Goal: Ask a question: Seek information or help from site administrators or community

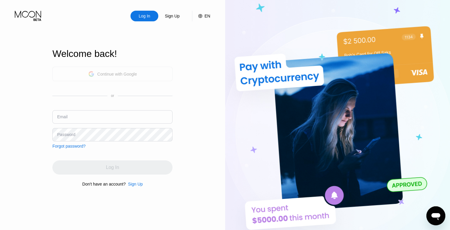
click at [127, 70] on div "Continue with Google" at bounding box center [112, 73] width 49 height 9
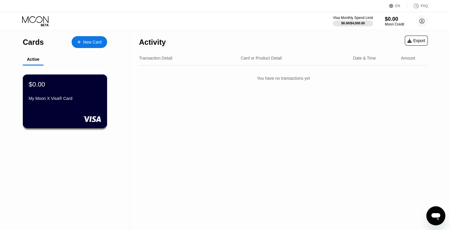
click at [43, 92] on div "$0.00 My Moon X Visa® Card" at bounding box center [65, 91] width 73 height 23
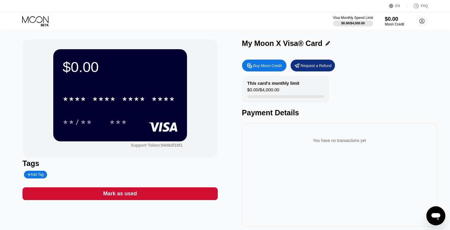
click at [136, 113] on div "* * * * * * * * * * * * **** **/** ***" at bounding box center [120, 104] width 115 height 35
click at [269, 67] on div "Buy Moon Credit" at bounding box center [268, 65] width 29 height 5
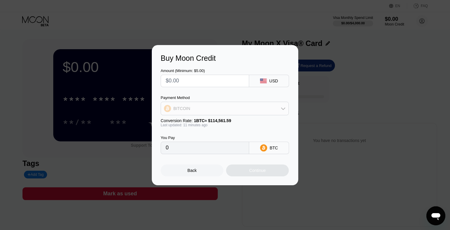
click at [282, 107] on icon at bounding box center [283, 108] width 5 height 5
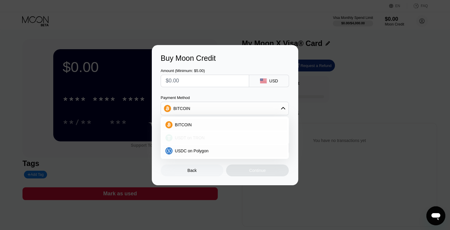
click at [237, 137] on div "USDT on TRON" at bounding box center [229, 137] width 112 height 5
type input "0.00"
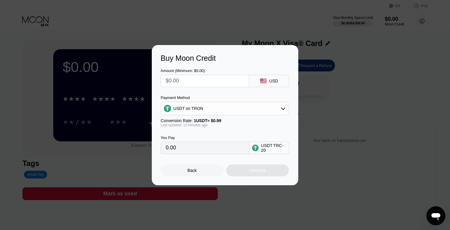
click at [187, 81] on input "text" at bounding box center [205, 81] width 78 height 12
type input "$1"
type input "1.01"
type input "$10"
type input "10.10"
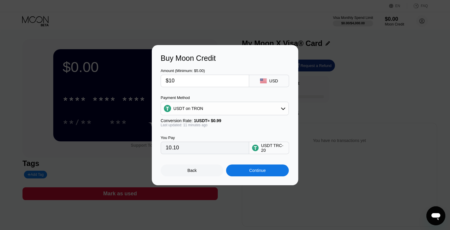
type input "$10"
click at [272, 172] on div "Continue" at bounding box center [257, 170] width 63 height 12
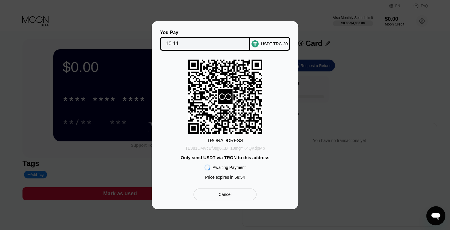
click at [240, 147] on div "TE3u1UMVcBf3sg6...BT18mgYK4QKdpMb" at bounding box center [225, 148] width 80 height 5
click at [274, 119] on div "TRON ADDRESS TE3u1UMVcBf3sg6...BT18mgYK4QKdpMb Only send USDT via TRON to this …" at bounding box center [225, 121] width 129 height 123
click at [225, 197] on div "Cancel" at bounding box center [225, 194] width 13 height 5
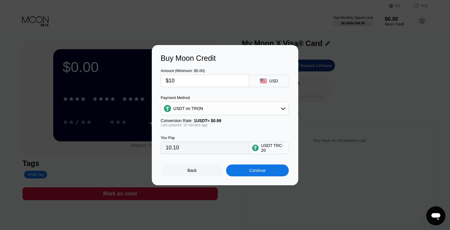
click at [192, 82] on input "$10" at bounding box center [205, 81] width 78 height 12
type input "$1"
type input "1.01"
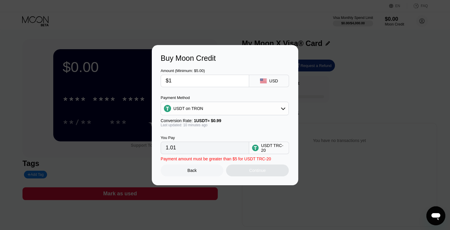
type input "$12"
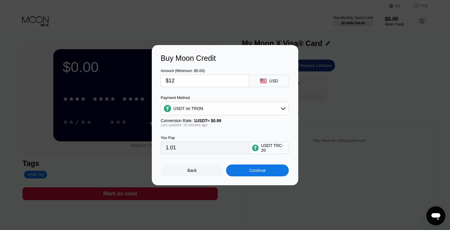
type input "12.12"
type input "$12"
click at [260, 171] on div "Continue" at bounding box center [257, 170] width 17 height 5
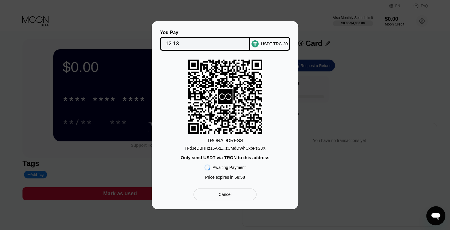
click at [229, 147] on div "TFd3eDBHHz15AxL...zCMdDWhCxbPsS8X" at bounding box center [225, 148] width 81 height 5
click at [284, 137] on div "TRON ADDRESS TFd3eDBHHz15AxL...zCMdDWhCxbPsS8X Only send USDT via TRON to this …" at bounding box center [225, 121] width 129 height 123
click at [226, 194] on div "Cancel" at bounding box center [225, 194] width 13 height 5
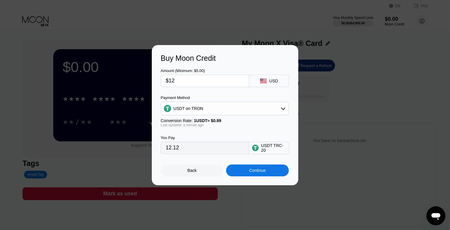
click at [186, 85] on input "$12" at bounding box center [205, 81] width 78 height 12
type input "$1"
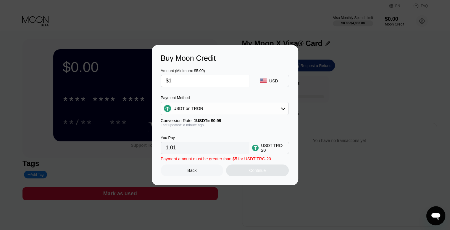
type input "1.01"
type input "$10"
type input "10.10"
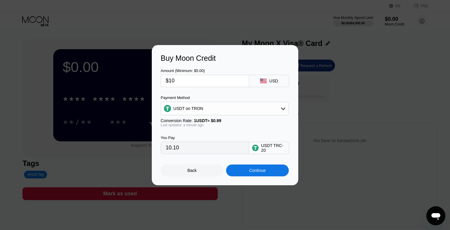
type input "$10"
click at [256, 173] on div "Continue" at bounding box center [257, 170] width 17 height 5
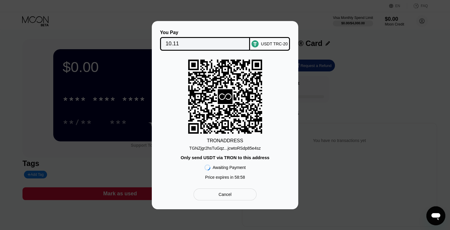
click at [231, 148] on div "TGNZjgr2hsTuGqz...jcwtoRSdp85e4sz" at bounding box center [225, 148] width 71 height 5
click at [292, 128] on div "You Pay 10.11 USDT TRC-20 TRON ADDRESS TGNZjgr2hsTuGqz...jcwtoRSdp85e4sz Only s…" at bounding box center [225, 115] width 147 height 188
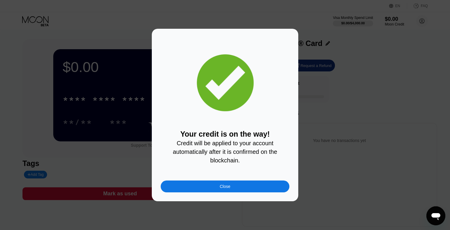
click at [213, 185] on div "Close" at bounding box center [225, 186] width 129 height 12
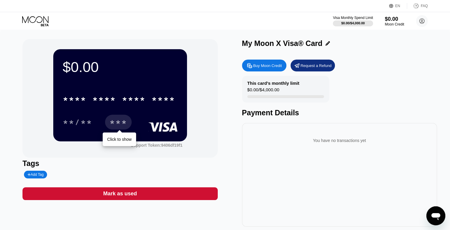
click at [113, 125] on div "***" at bounding box center [119, 122] width 18 height 9
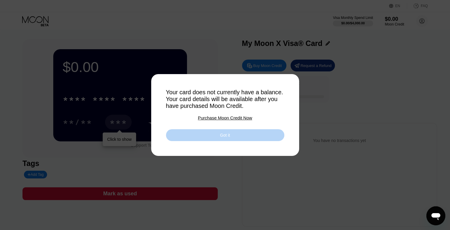
click at [248, 136] on div "Got it" at bounding box center [225, 135] width 118 height 12
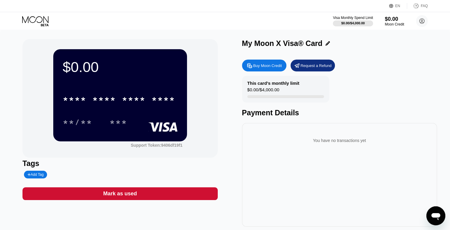
click at [435, 211] on icon "Open messaging window" at bounding box center [436, 215] width 11 height 11
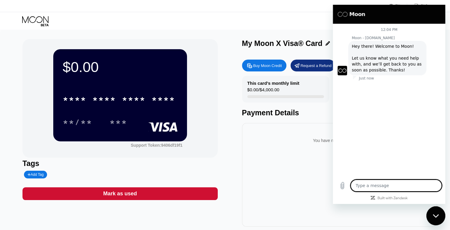
type textarea "x"
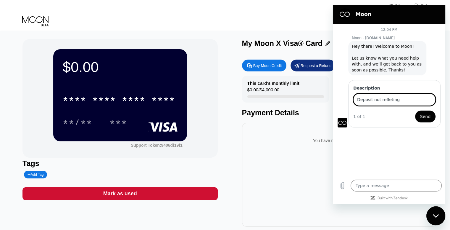
type input "Deposit not refleting"
click at [416, 110] on button "Send" at bounding box center [426, 116] width 20 height 12
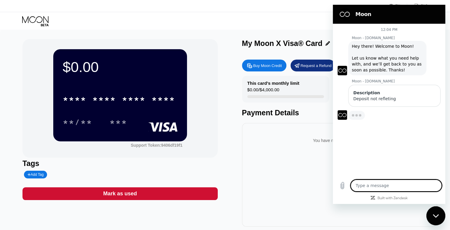
type textarea "x"
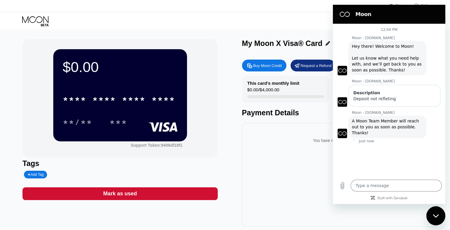
click at [282, 138] on div "You have no transactions yet" at bounding box center [340, 140] width 186 height 17
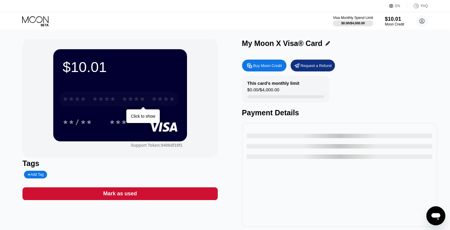
click at [137, 103] on div "* * * *" at bounding box center [134, 99] width 24 height 9
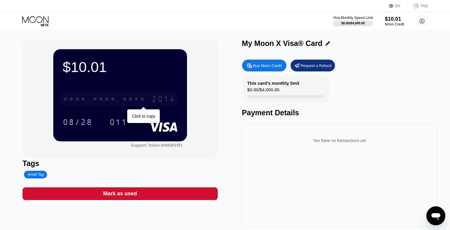
click at [109, 103] on div "* * * *" at bounding box center [104, 99] width 24 height 9
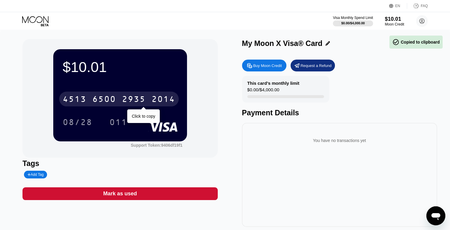
click at [144, 100] on div "2935" at bounding box center [134, 99] width 24 height 9
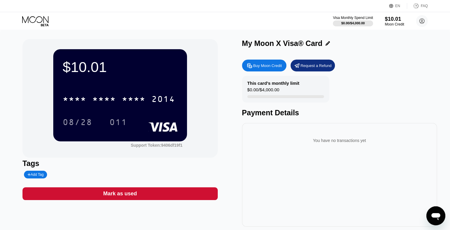
click at [44, 126] on div "$10.01 * * * * * * * * * * * * 2014 08/28 011 Support Token: 9406df19f1" at bounding box center [120, 98] width 195 height 118
click at [78, 124] on div "08/28" at bounding box center [78, 122] width 30 height 9
click at [47, 132] on div "$10.01 * * * * * * * * * * * * 2014 08/28 011 Support Token: 9406df19f1" at bounding box center [120, 98] width 195 height 118
click at [119, 121] on div "011" at bounding box center [119, 122] width 18 height 9
click at [360, 196] on div "You have no transactions yet" at bounding box center [339, 175] width 195 height 104
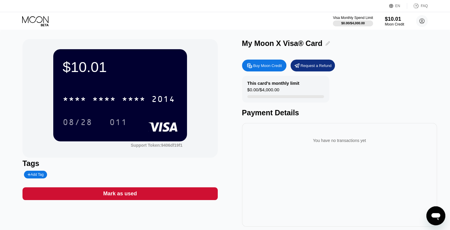
click at [327, 44] on icon at bounding box center [328, 43] width 4 height 4
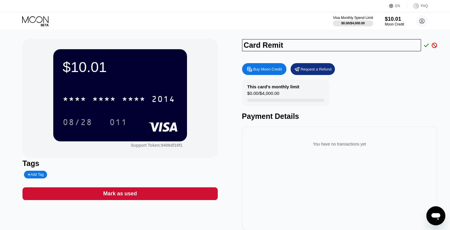
type input "Card Remit"
click at [357, 83] on div "This card’s monthly limit $0.00 / $4,000.00 Payment Details" at bounding box center [339, 99] width 195 height 41
click at [427, 44] on icon at bounding box center [426, 45] width 5 height 5
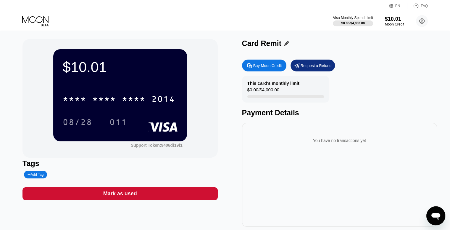
drag, startPoint x: 238, startPoint y: 42, endPoint x: 280, endPoint y: 45, distance: 42.7
click at [280, 45] on div "$10.01 * * * * * * * * * * * * 2014 08/28 011 Support Token: 9406df19f1 Tags Ad…" at bounding box center [225, 132] width 405 height 187
drag, startPoint x: 280, startPoint y: 45, endPoint x: 244, endPoint y: 44, distance: 35.9
click at [244, 44] on div "Card Remit" at bounding box center [339, 43] width 195 height 9
drag, startPoint x: 244, startPoint y: 44, endPoint x: 266, endPoint y: 46, distance: 21.7
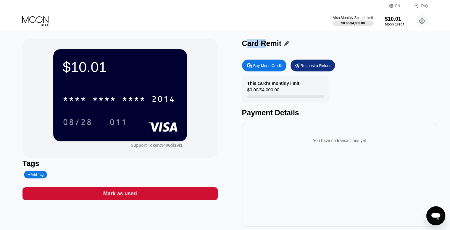
click at [266, 46] on div "Card Remit" at bounding box center [261, 43] width 39 height 9
drag, startPoint x: 242, startPoint y: 46, endPoint x: 280, endPoint y: 46, distance: 37.6
click at [280, 46] on div "Card Remit" at bounding box center [339, 43] width 195 height 9
copy div "Card Remit Buy Moon Credit Request a Refund This card’s monthly limit"
click at [327, 175] on div "You have no transactions yet" at bounding box center [339, 175] width 195 height 104
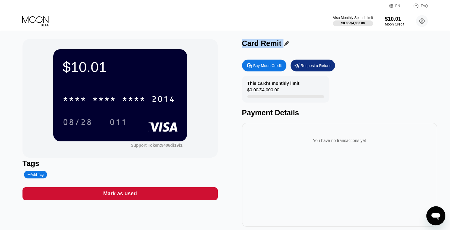
click at [373, 106] on div "This card’s monthly limit $0.00 / $4,000.00 Payment Details" at bounding box center [339, 96] width 195 height 41
click at [434, 211] on icon "Open messaging window" at bounding box center [436, 215] width 11 height 11
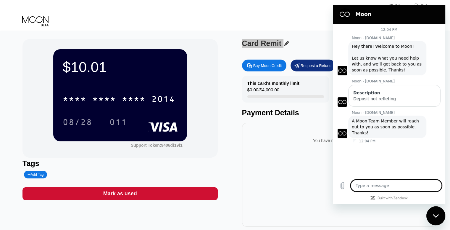
click at [401, 186] on textarea at bounding box center [396, 185] width 91 height 12
type textarea "W"
type textarea "x"
type textarea "Wh"
type textarea "x"
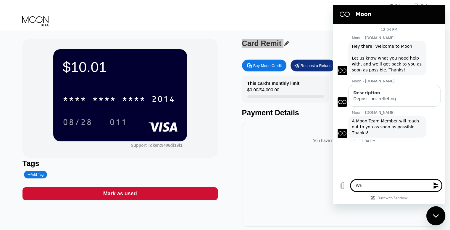
type textarea "Wha"
type textarea "x"
type textarea "What"
type textarea "x"
type textarea "What"
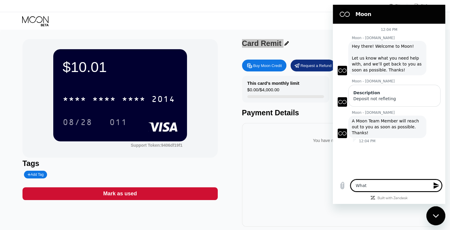
type textarea "x"
type textarea "What n"
type textarea "x"
type textarea "What na"
type textarea "x"
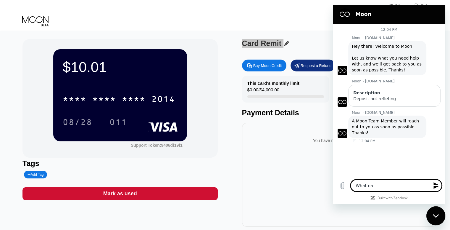
type textarea "What nam"
type textarea "x"
type textarea "What name"
type textarea "x"
type textarea "What name"
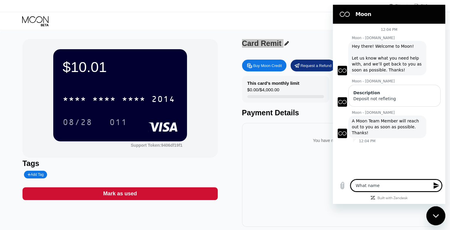
type textarea "x"
type textarea "What name i"
type textarea "x"
type textarea "What name"
type textarea "x"
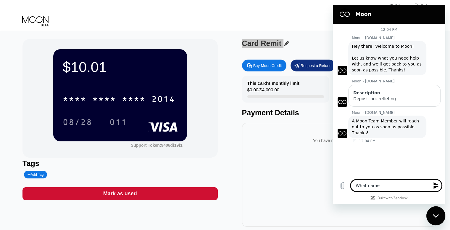
type textarea "What name s"
type textarea "x"
type textarea "What name sh"
type textarea "x"
type textarea "What name sho"
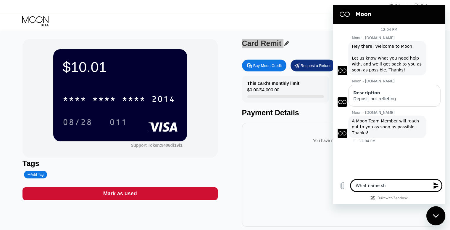
type textarea "x"
type textarea "What name shou"
type textarea "x"
type textarea "What name shoul"
type textarea "x"
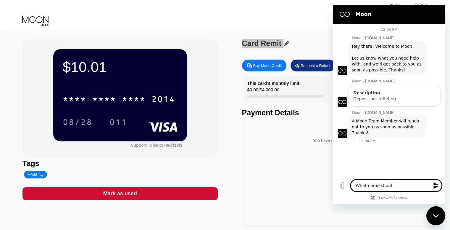
type textarea "What name should"
type textarea "x"
type textarea "What name should"
type textarea "x"
type textarea "What name should I"
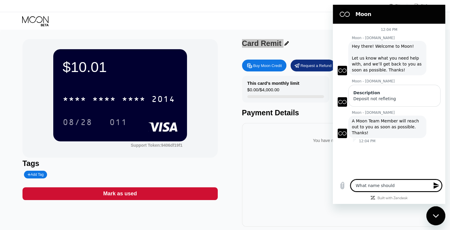
type textarea "x"
type textarea "What name should I"
type textarea "x"
type textarea "What name should I u"
type textarea "x"
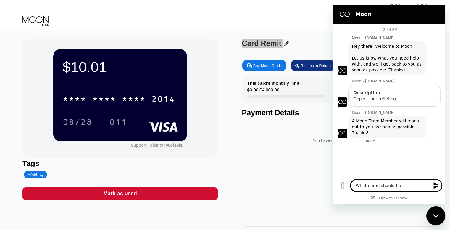
type textarea "What name should I us"
type textarea "x"
type textarea "What name should I use"
type textarea "x"
type textarea "What name should I use"
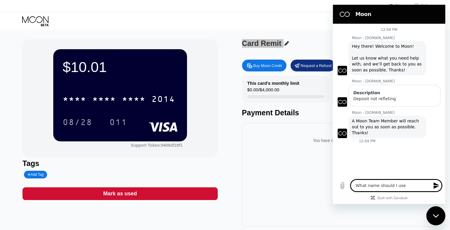
type textarea "x"
type textarea "What name should I use o"
type textarea "x"
type textarea "What name should I use on"
type textarea "x"
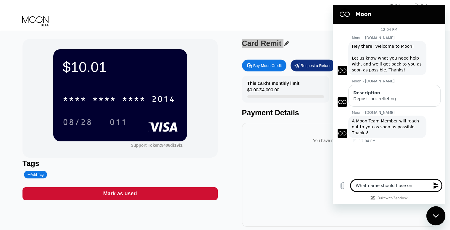
type textarea "What name should I use on"
type textarea "x"
type textarea "What name should I use on t"
type textarea "x"
type textarea "What name should I use on th"
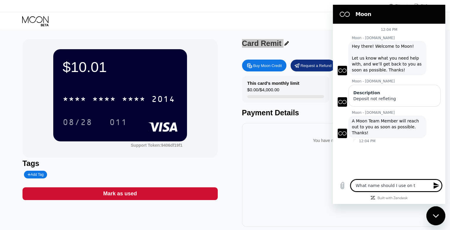
type textarea "x"
type textarea "What name should I use on the"
type textarea "x"
type textarea "What name should I use on the"
type textarea "x"
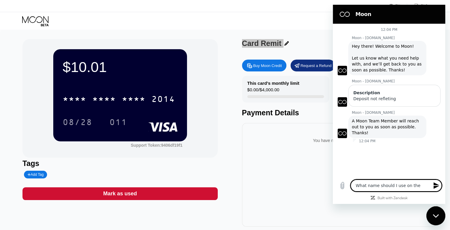
type textarea "What name should I use on the c"
type textarea "x"
type textarea "What name should I use on the ca"
type textarea "x"
type textarea "What name should I use on the car"
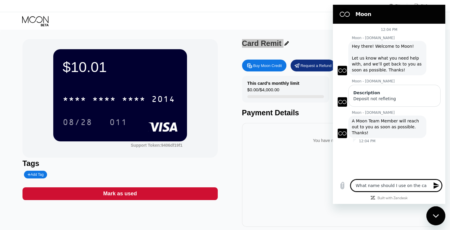
type textarea "x"
type textarea "What name should I use on the card"
type textarea "x"
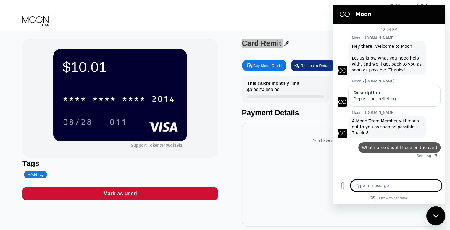
type textarea "x"
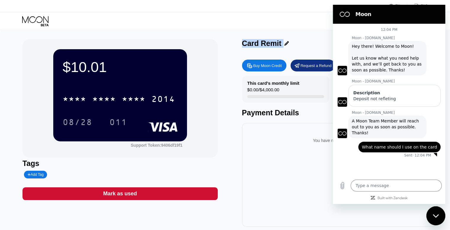
click at [297, 170] on div "You have no transactions yet" at bounding box center [339, 175] width 195 height 104
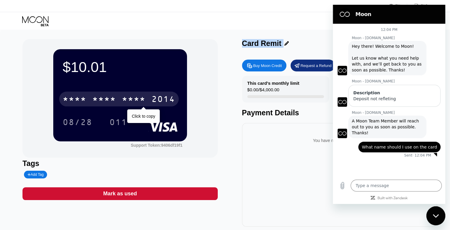
click at [129, 104] on div "* * * *" at bounding box center [134, 99] width 24 height 9
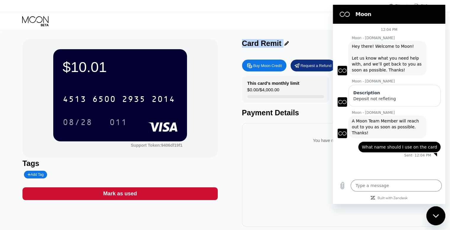
click at [200, 151] on div "$10.01 4513 6500 2935 2014 08/28 011 Support Token: 9406df19f1" at bounding box center [120, 98] width 195 height 118
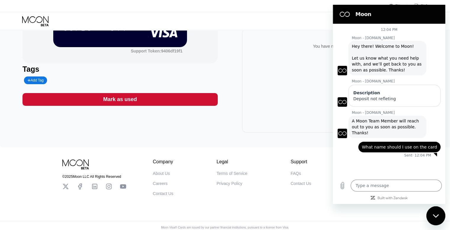
scroll to position [104, 0]
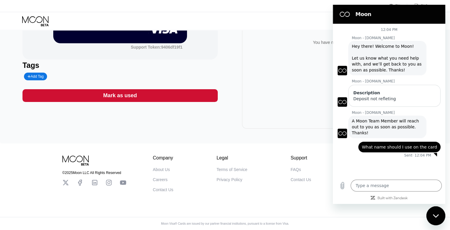
click at [268, 100] on div "You have no transactions yet" at bounding box center [339, 77] width 195 height 104
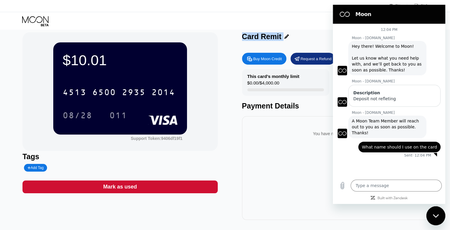
scroll to position [0, 0]
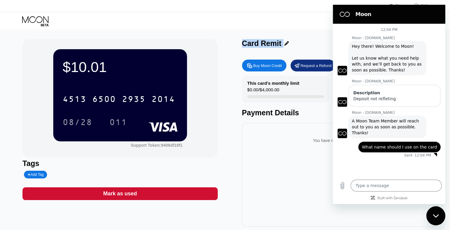
click at [14, 99] on div "$10.01 4513 6500 2935 2014 08/28 011 Support Token: 9406df19f1 Tags Add Tag Mar…" at bounding box center [225, 135] width 450 height 211
click at [221, 137] on div "$10.01 4513 6500 2935 2014 08/28 011 Support Token: 9406df19f1 Tags Add Tag Mar…" at bounding box center [225, 132] width 405 height 187
click at [220, 171] on div "$10.01 4513 6500 2935 2014 08/28 011 Support Token: 9406df19f1 Tags Add Tag Mar…" at bounding box center [225, 132] width 405 height 187
click at [263, 130] on div "You have no transactions yet" at bounding box center [340, 138] width 186 height 21
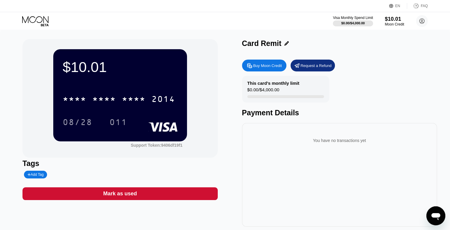
click at [440, 218] on icon "Open messaging window" at bounding box center [436, 215] width 11 height 11
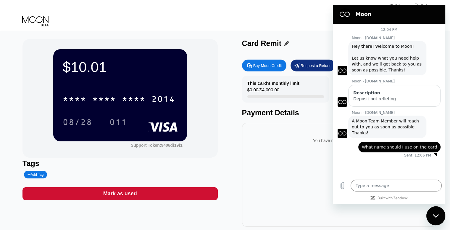
click at [346, 154] on div "12:04 PM Moon - [DOMAIN_NAME] Moon - [DOMAIN_NAME] says: Hey there! Welcome to …" at bounding box center [389, 100] width 113 height 152
click at [256, 157] on div "You have no transactions yet" at bounding box center [339, 175] width 195 height 104
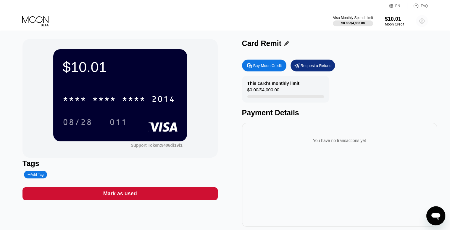
click at [423, 23] on circle at bounding box center [422, 21] width 12 height 12
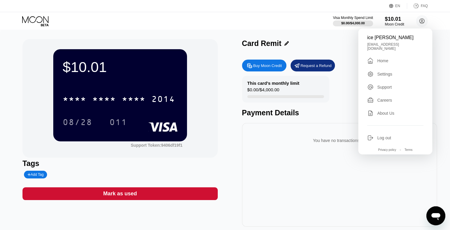
click at [388, 72] on div "Settings" at bounding box center [385, 74] width 15 height 5
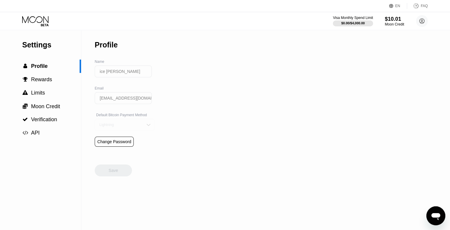
click at [124, 127] on div "Lightning" at bounding box center [120, 125] width 45 height 4
click at [178, 140] on div "Settings  Profile  Rewards  Limits  Moon Credit  Verification  API Profil…" at bounding box center [225, 130] width 450 height 200
click at [71, 152] on div "Settings  Profile  Rewards  Limits  Moon Credit  Verification  API" at bounding box center [40, 130] width 81 height 200
click at [47, 120] on span "Verification" at bounding box center [44, 119] width 26 height 6
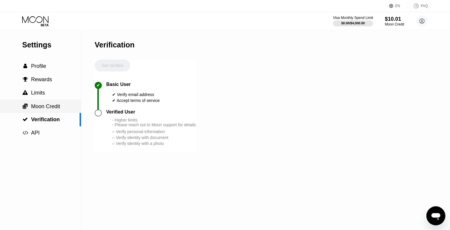
click at [46, 113] on div " Moon Credit" at bounding box center [40, 106] width 81 height 13
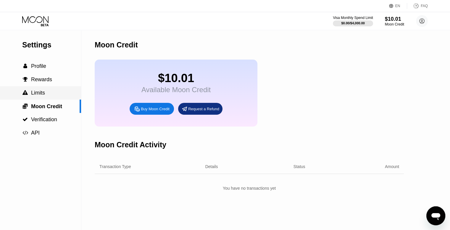
click at [44, 98] on div " Limits" at bounding box center [40, 92] width 81 height 13
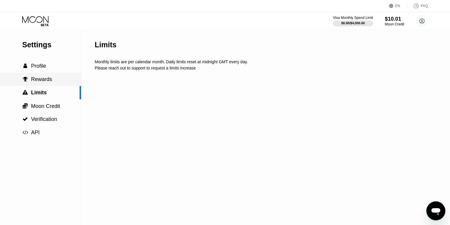
click at [41, 86] on div " Rewards" at bounding box center [40, 79] width 81 height 13
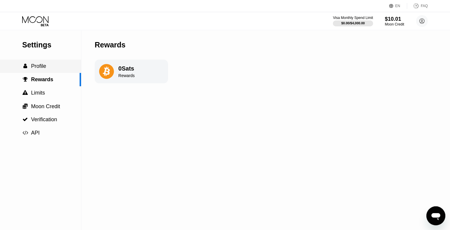
click at [37, 69] on span "Profile" at bounding box center [38, 66] width 15 height 6
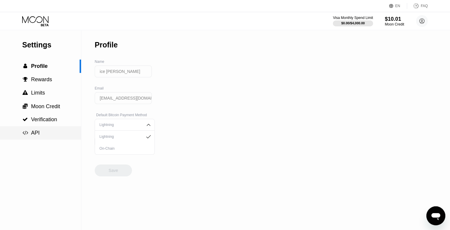
click at [44, 136] on div " API" at bounding box center [40, 133] width 81 height 6
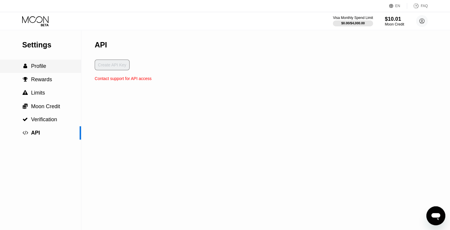
click at [35, 64] on span "Profile" at bounding box center [38, 66] width 15 height 6
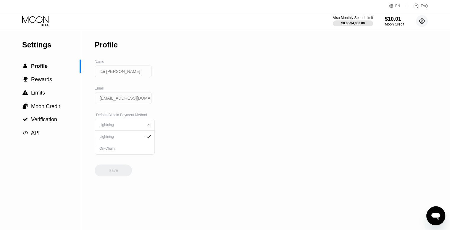
click at [427, 22] on circle at bounding box center [422, 21] width 12 height 12
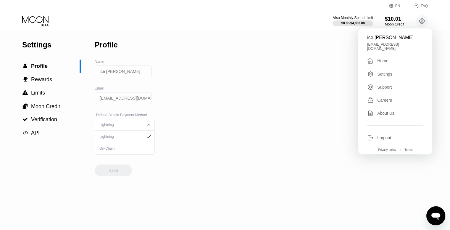
click at [384, 60] on div "Home" at bounding box center [383, 60] width 11 height 5
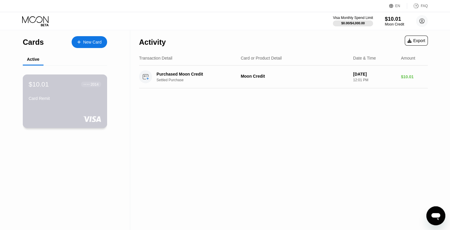
click at [76, 121] on div at bounding box center [65, 119] width 73 height 6
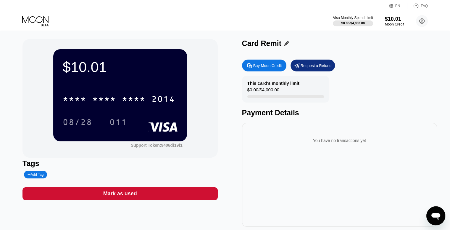
drag, startPoint x: 154, startPoint y: 163, endPoint x: 302, endPoint y: 187, distance: 150.6
click at [302, 187] on div "You have no transactions yet" at bounding box center [339, 175] width 195 height 104
click at [378, 77] on div "This card’s monthly limit $0.00 / $4,000.00 Payment Details" at bounding box center [339, 96] width 195 height 41
click at [286, 63] on div "Buy Moon Credit" at bounding box center [264, 66] width 44 height 12
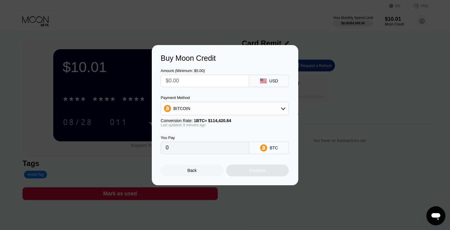
click at [198, 108] on div "BITCOIN" at bounding box center [225, 108] width 128 height 12
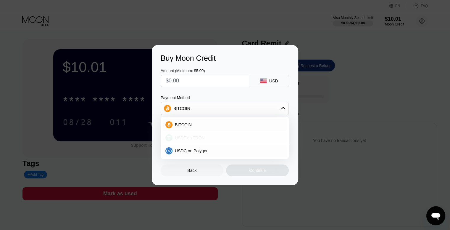
click at [203, 136] on span "USDT on TRON" at bounding box center [190, 137] width 30 height 5
type input "0.00"
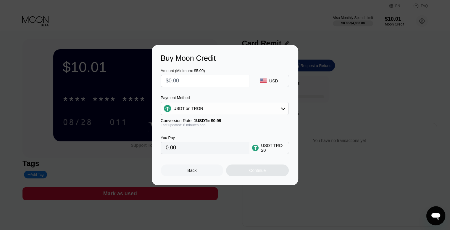
click at [195, 78] on input "text" at bounding box center [205, 81] width 78 height 12
type input "$2"
type input "2.02"
type input "$20"
type input "20.20"
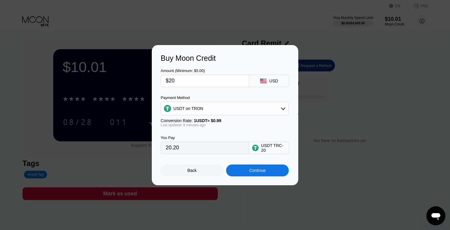
type input "$2"
type input "2.02"
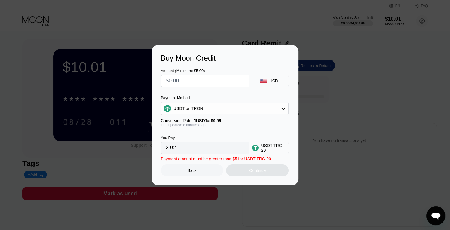
type input "0.00"
type input "$1"
type input "1.01"
type input "$12"
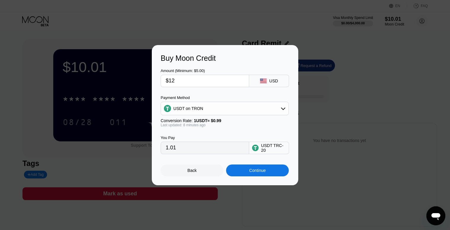
type input "12.12"
type input "$12"
click at [259, 171] on div "Continue" at bounding box center [257, 170] width 17 height 5
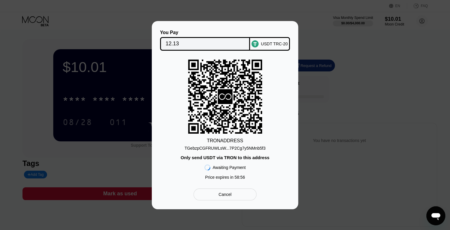
click at [255, 149] on div "TGebzpCGFRUWLsW...7P2Cg7y5NMnb5f3" at bounding box center [225, 148] width 81 height 5
click at [286, 82] on div "TRON ADDRESS TGebzpCGFRUWLsW...7P2Cg7y5NMnb5f3 Only send USDT via TRON to this …" at bounding box center [225, 121] width 129 height 123
click at [211, 78] on icon at bounding box center [225, 96] width 74 height 73
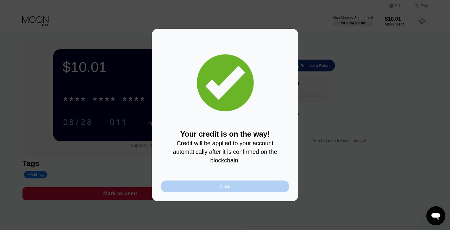
click at [222, 189] on div "Close" at bounding box center [225, 186] width 11 height 5
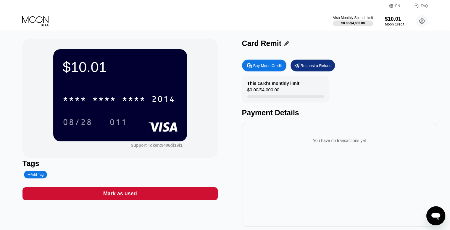
click at [434, 209] on div "Open messaging window" at bounding box center [436, 216] width 18 height 18
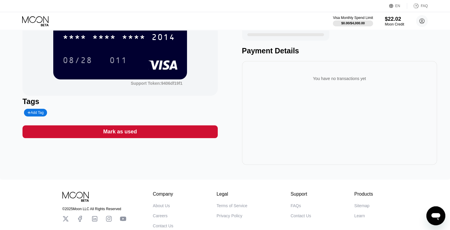
scroll to position [62, 0]
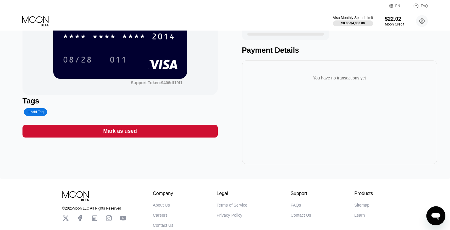
click at [434, 212] on icon "Open messaging window" at bounding box center [436, 215] width 11 height 11
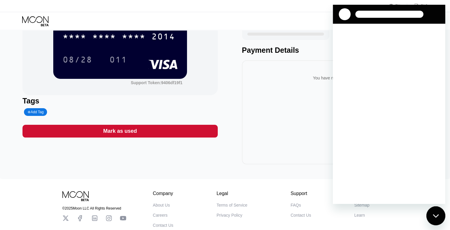
scroll to position [0, 0]
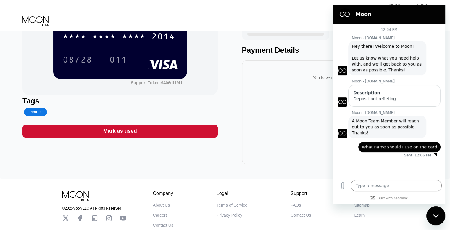
click at [283, 110] on div "You have no transactions yet" at bounding box center [339, 112] width 195 height 104
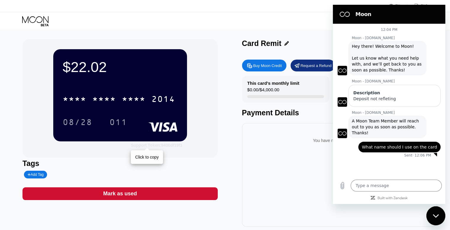
click at [171, 146] on div "Support Token: 9406df19f1" at bounding box center [157, 145] width 52 height 5
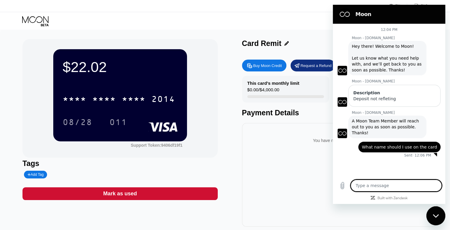
click at [364, 187] on textarea at bounding box center [396, 185] width 91 height 12
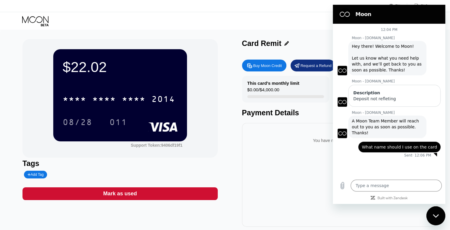
click at [406, 160] on div "12:04 PM Moon - paywithmoon.com Moon - paywithmoon.com says: Hey there! Welcome…" at bounding box center [389, 100] width 113 height 152
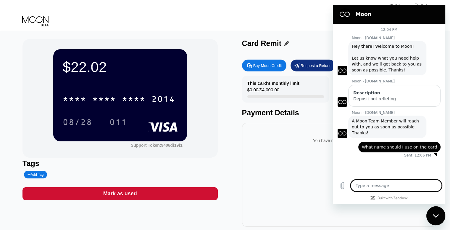
click at [374, 184] on textarea at bounding box center [396, 185] width 91 height 12
type textarea "H"
type textarea "x"
type textarea "He"
type textarea "x"
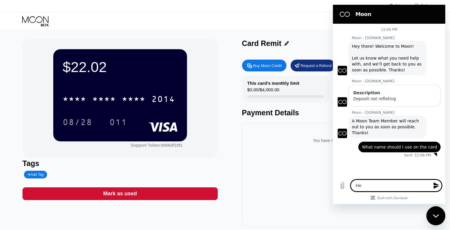
type textarea "Hel"
type textarea "x"
type textarea "Hell"
type textarea "x"
type textarea "Hello"
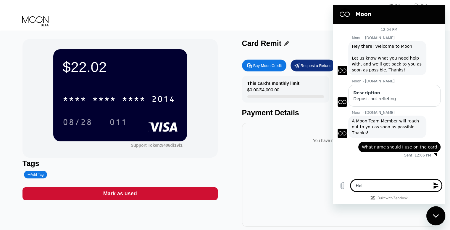
type textarea "x"
click at [222, 80] on div "$22.02 * * * * * * * * * * * * 2014 08/28 011 Support Token: 9406df19f1 Tags Ad…" at bounding box center [225, 132] width 405 height 187
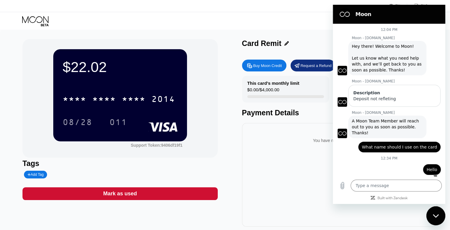
click at [272, 65] on div "Buy Moon Credit" at bounding box center [268, 65] width 29 height 5
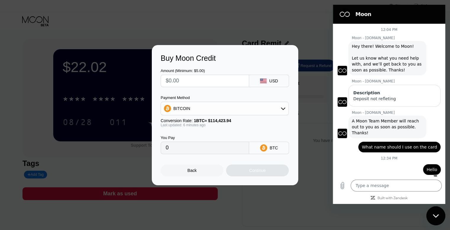
click at [317, 179] on div "Buy Moon Credit Amount (Minimum: $5.00) USD Payment Method BITCOIN Conversion R…" at bounding box center [225, 115] width 450 height 140
click at [314, 42] on div at bounding box center [227, 115] width 455 height 230
click at [188, 170] on div "Back" at bounding box center [192, 170] width 9 height 5
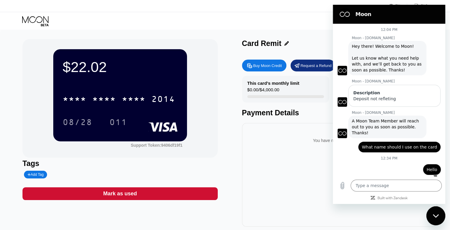
click at [313, 62] on div "Request a Refund" at bounding box center [313, 66] width 44 height 12
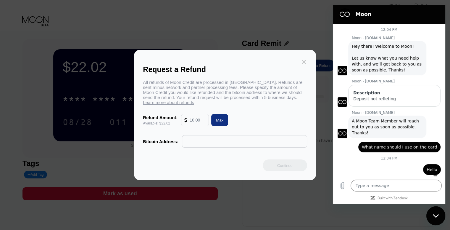
click at [306, 60] on icon at bounding box center [304, 62] width 7 height 7
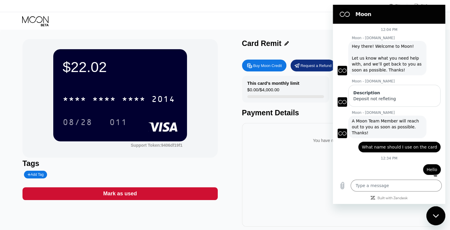
click at [153, 176] on div "Add Tag" at bounding box center [90, 175] width 134 height 8
click at [442, 208] on div "Close messaging window" at bounding box center [436, 216] width 18 height 18
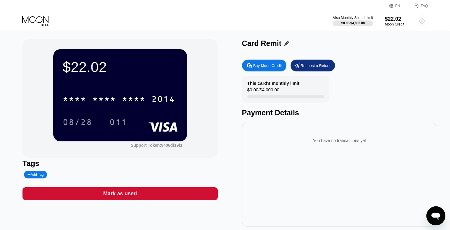
click at [420, 23] on circle at bounding box center [422, 21] width 12 height 12
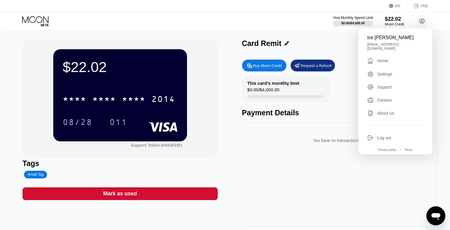
click at [387, 113] on div "About Us" at bounding box center [396, 113] width 56 height 7
click at [386, 75] on div "ice linda icelinda001@gmail.com  Home Settings Support Careers About Us Log ou…" at bounding box center [396, 91] width 74 height 126
click at [383, 72] on div "Settings" at bounding box center [385, 74] width 15 height 5
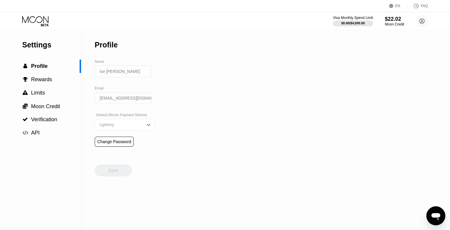
click at [123, 76] on input "ice linda" at bounding box center [123, 71] width 57 height 12
click at [248, 76] on div "Settings  Profile  Rewards  Limits  Moon Credit  Verification  API Profil…" at bounding box center [225, 130] width 450 height 200
click at [449, 218] on div "Settings  Profile  Rewards  Limits  Moon Credit  Verification  API Profil…" at bounding box center [225, 130] width 450 height 200
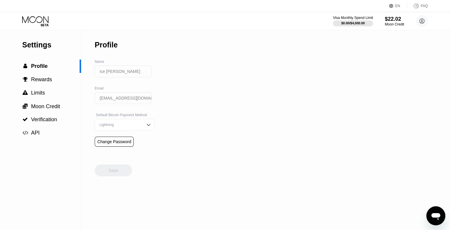
click at [442, 217] on div "Open messaging window" at bounding box center [436, 216] width 18 height 18
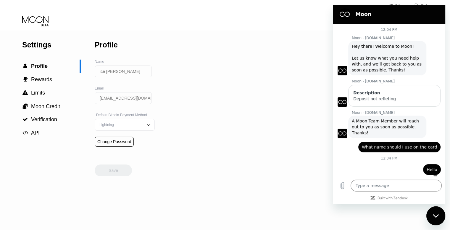
click at [290, 107] on div "Settings  Profile  Rewards  Limits  Moon Credit  Verification  API Profil…" at bounding box center [225, 130] width 450 height 200
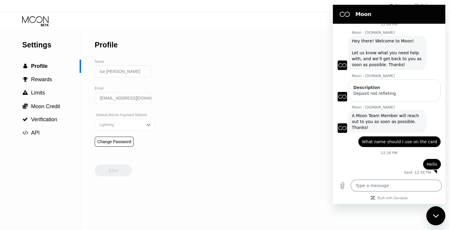
click at [119, 75] on input "ice linda" at bounding box center [123, 71] width 57 height 12
click at [96, 7] on div "EN Language Select an item Save FAQ" at bounding box center [225, 6] width 450 height 12
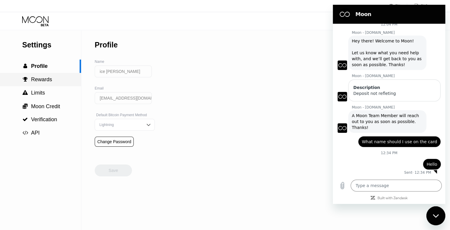
click at [28, 76] on div " Rewards" at bounding box center [40, 79] width 81 height 13
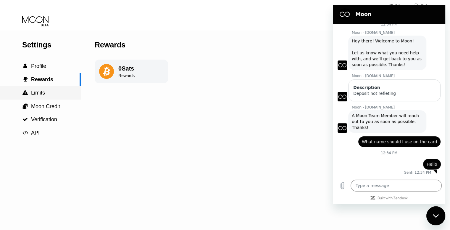
click at [40, 93] on span "Limits" at bounding box center [38, 93] width 14 height 6
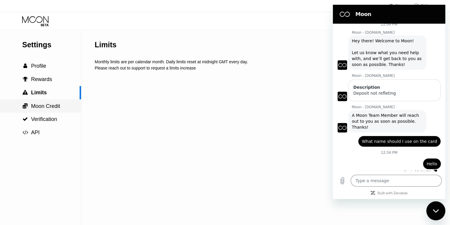
click at [45, 105] on span "Moon Credit" at bounding box center [45, 106] width 29 height 6
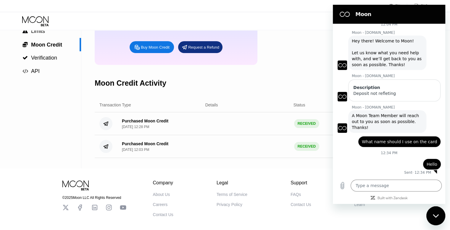
scroll to position [62, 0]
click at [301, 205] on div "Contact Us" at bounding box center [301, 204] width 20 height 5
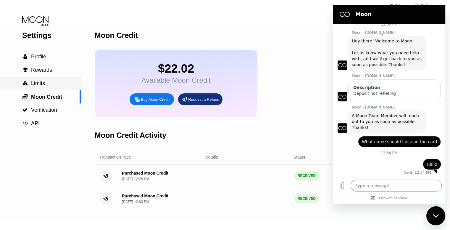
scroll to position [9, 0]
click at [40, 62] on div " Profile" at bounding box center [40, 56] width 81 height 13
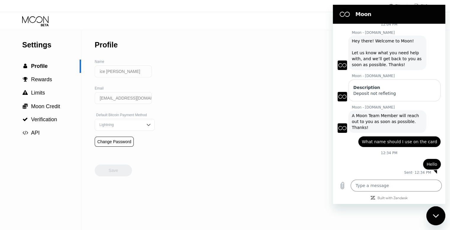
click at [59, 191] on div "Settings  Profile  Rewards  Limits  Moon Credit  Verification  API" at bounding box center [40, 130] width 81 height 200
click at [232, 207] on div "Settings  Profile  Rewards  Limits  Moon Credit  Verification  API Profil…" at bounding box center [225, 130] width 450 height 200
click at [320, 90] on div "Settings  Profile  Rewards  Limits  Moon Credit  Verification  API Profil…" at bounding box center [225, 130] width 450 height 200
click at [37, 80] on span "Rewards" at bounding box center [41, 79] width 21 height 6
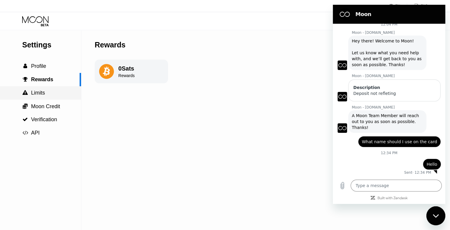
click at [39, 93] on span "Limits" at bounding box center [38, 93] width 14 height 6
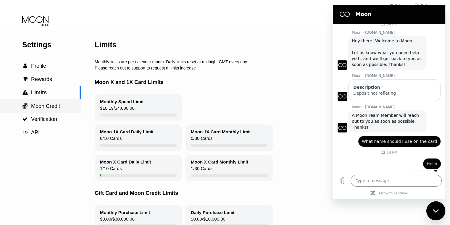
click at [43, 107] on span "Moon Credit" at bounding box center [45, 106] width 29 height 6
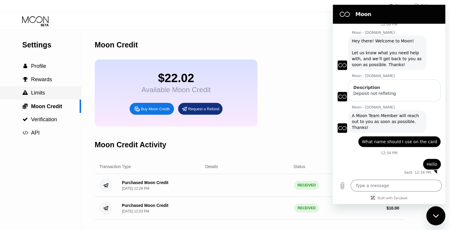
click at [39, 93] on span "Limits" at bounding box center [38, 93] width 14 height 6
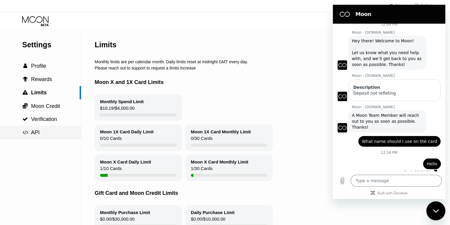
click at [43, 132] on div " API" at bounding box center [40, 133] width 81 height 6
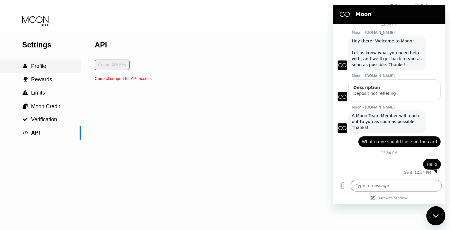
click at [42, 68] on span "Profile" at bounding box center [38, 66] width 15 height 6
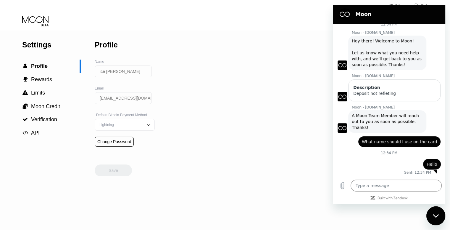
click at [441, 221] on div "Close messaging window" at bounding box center [436, 216] width 18 height 18
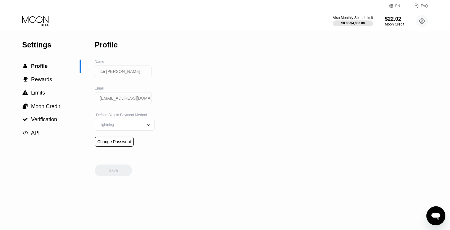
click at [441, 221] on icon "Open messaging window" at bounding box center [436, 215] width 11 height 11
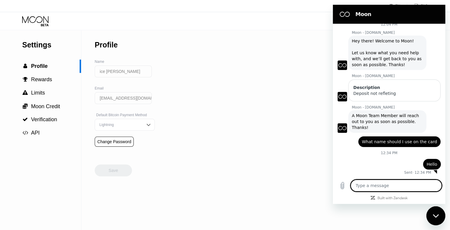
click at [434, 217] on icon "Close messaging window" at bounding box center [436, 216] width 6 height 4
type textarea "x"
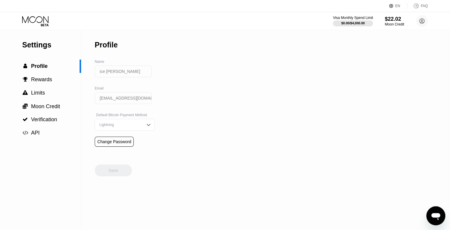
click at [203, 76] on div "Settings  Profile  Rewards  Limits  Moon Credit  Verification  API Profil…" at bounding box center [225, 130] width 450 height 200
click at [418, 22] on circle at bounding box center [422, 21] width 12 height 12
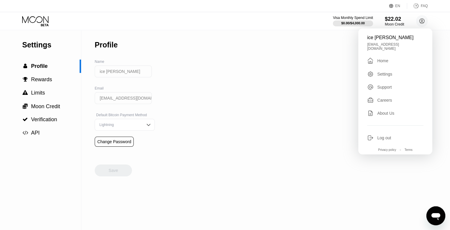
click at [380, 60] on div "Home" at bounding box center [383, 60] width 11 height 5
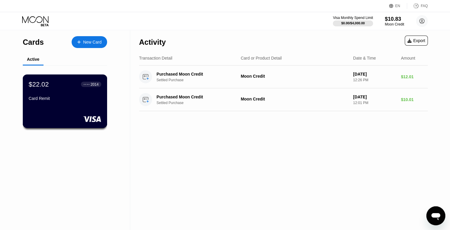
click at [75, 103] on div "Card Remit" at bounding box center [65, 99] width 73 height 7
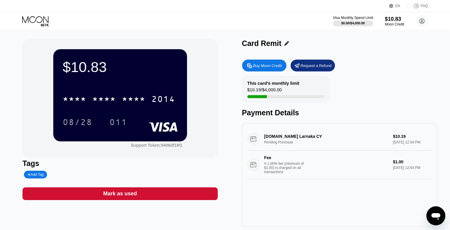
click at [295, 140] on div "hostinger.com Larnaka CY Pending Purchase $10.19 Sep 21, 2025 12:54 PM Fee A 1.…" at bounding box center [340, 153] width 186 height 51
click at [381, 142] on div "hostinger.com Larnaka CY Pending Purchase $10.19 Sep 21, 2025 12:54 PM Fee A 1.…" at bounding box center [340, 153] width 186 height 51
click at [259, 138] on div "hostinger.com Larnaka CY Pending Purchase $10.19 Sep 21, 2025 12:54 PM Fee A 1.…" at bounding box center [340, 153] width 186 height 51
click at [256, 139] on div "hostinger.com Larnaka CY Pending Purchase $10.19 Sep 21, 2025 12:54 PM Fee A 1.…" at bounding box center [340, 153] width 186 height 51
click at [254, 166] on circle at bounding box center [253, 164] width 13 height 13
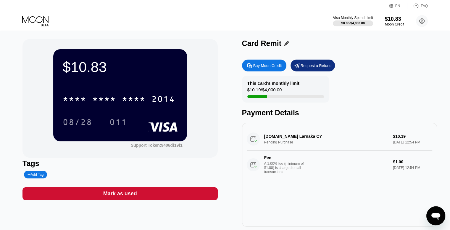
click at [254, 166] on circle at bounding box center [253, 164] width 13 height 13
click at [8, 103] on div "$10.83 * * * * * * * * * * * * 2014 08/28 011 Support Token: 9406df19f1 Tags Ad…" at bounding box center [225, 135] width 450 height 211
click at [34, 83] on div "$10.83 * * * * * * * * * * * * 2014 08/28 011 Support Token: 9406df19f1" at bounding box center [120, 98] width 195 height 118
click at [54, 88] on div "$10.83 * * * * * * * * * * * * 2014 08/28 011" at bounding box center [120, 95] width 134 height 92
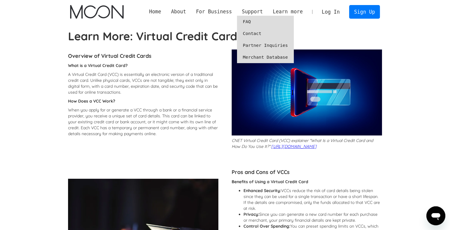
click at [263, 30] on link "Contact" at bounding box center [265, 34] width 57 height 12
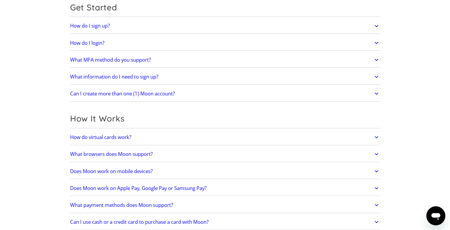
scroll to position [66, 0]
click at [135, 136] on link "How do virtual cards work?" at bounding box center [225, 137] width 310 height 12
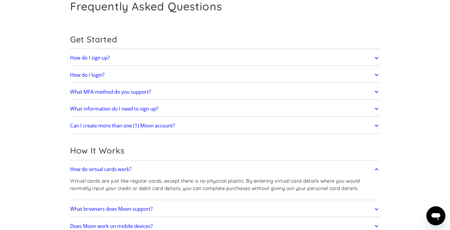
scroll to position [676, 0]
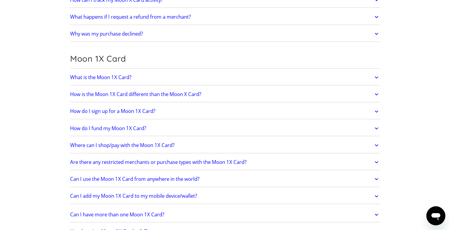
click at [166, 147] on link "Where can I shop/pay with the Moon 1X Card?" at bounding box center [225, 145] width 310 height 12
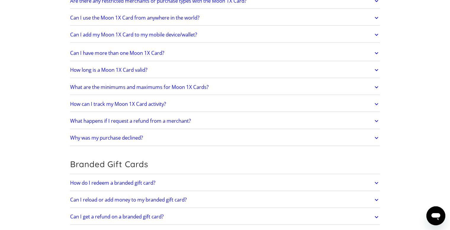
scroll to position [854, 0]
click at [157, 132] on link "Why was my purchase declined?" at bounding box center [225, 137] width 310 height 12
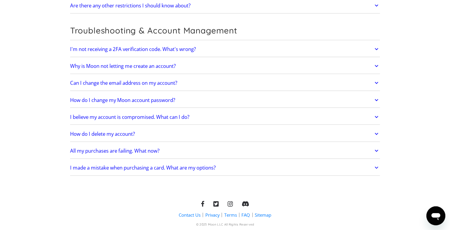
scroll to position [1366, 0]
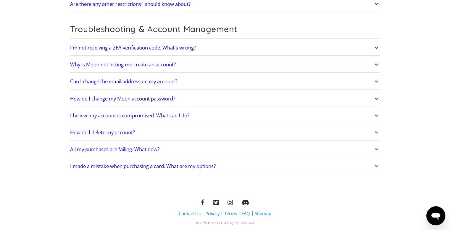
click at [165, 96] on h2 "How do I change my Moon account password?" at bounding box center [122, 99] width 105 height 6
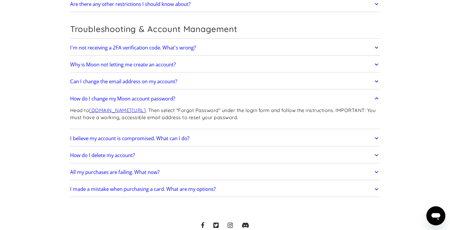
click at [158, 166] on link "All my purchases are failing. What now?" at bounding box center [225, 172] width 310 height 12
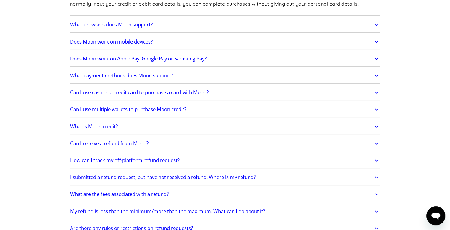
scroll to position [0, 0]
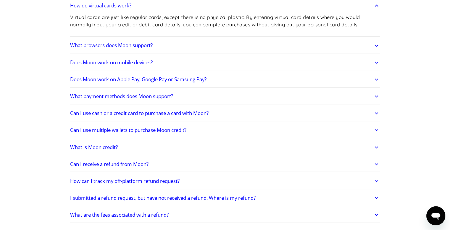
click at [204, 41] on link "What browsers does Moon support?" at bounding box center [225, 45] width 310 height 12
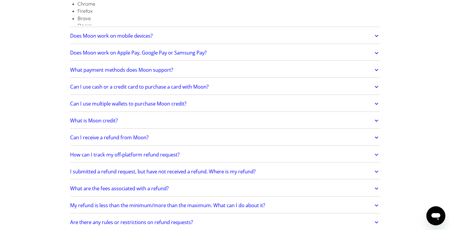
scroll to position [262, 0]
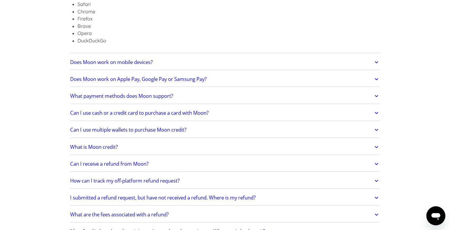
click at [203, 71] on div "Does Moon work on Apple Pay, Google Pay or Samsung Pay? Moon cards do not curre…" at bounding box center [225, 78] width 310 height 15
click at [209, 64] on link "Does Moon work on mobile devices?" at bounding box center [225, 62] width 310 height 12
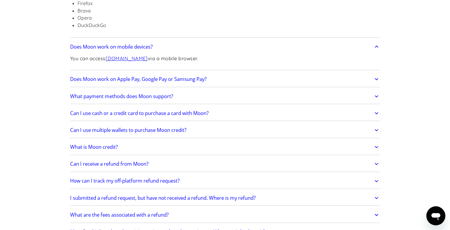
click at [207, 81] on h2 "Does Moon work on Apple Pay, Google Pay or Samsung Pay?" at bounding box center [138, 79] width 137 height 6
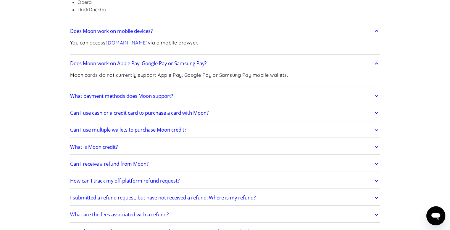
click at [206, 92] on link "What payment methods does Moon support?" at bounding box center [225, 96] width 310 height 12
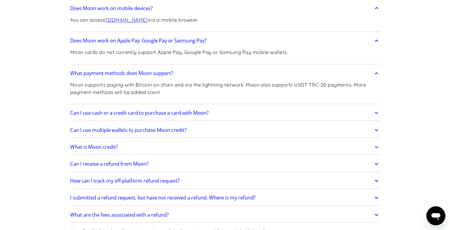
click at [204, 110] on h2 "Can I use cash or a credit card to purchase a card with Moon?" at bounding box center [139, 113] width 139 height 6
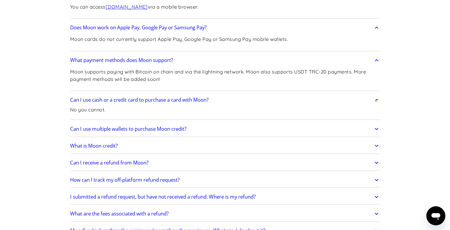
scroll to position [331, 0]
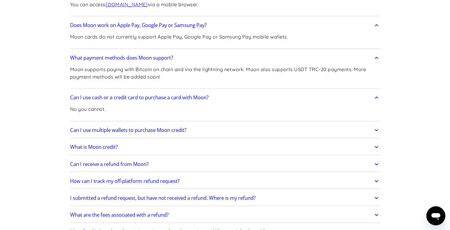
click at [203, 124] on link "Can I use multiple wallets to purchase Moon credit?" at bounding box center [225, 130] width 310 height 12
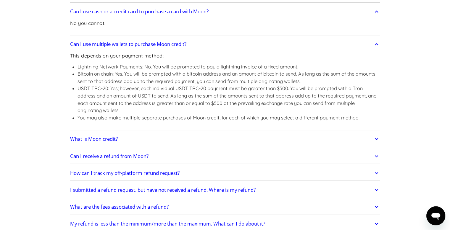
scroll to position [418, 0]
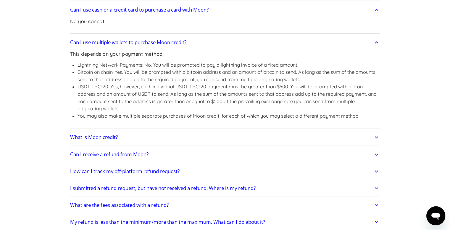
click at [182, 142] on div "What is Moon credit? Moon Credit is store credit spendable across the Moon eCom…" at bounding box center [225, 137] width 310 height 15
click at [164, 139] on link "What is Moon credit?" at bounding box center [225, 137] width 310 height 12
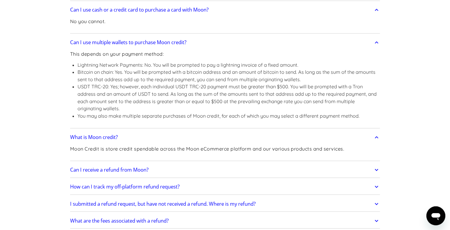
click at [168, 168] on link "Can I receive a refund from Moon?" at bounding box center [225, 169] width 310 height 12
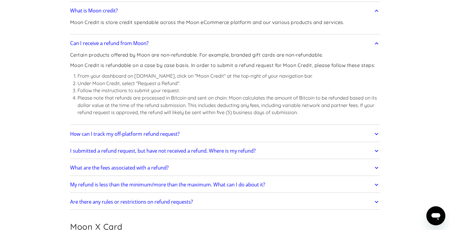
scroll to position [545, 0]
click at [211, 138] on link "How can I track my off-platform refund request?" at bounding box center [225, 133] width 310 height 12
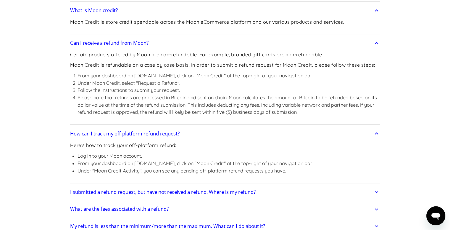
click at [331, 148] on div "Here's how to track your off-platform refund: Log in to your Moon account. From…" at bounding box center [225, 160] width 310 height 41
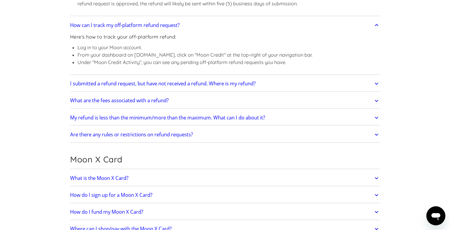
scroll to position [655, 0]
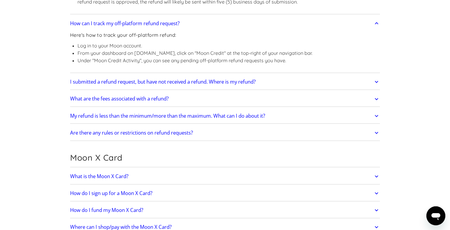
click at [309, 84] on link "I submitted a refund request, but have not received a refund. Where is my refun…" at bounding box center [225, 82] width 310 height 12
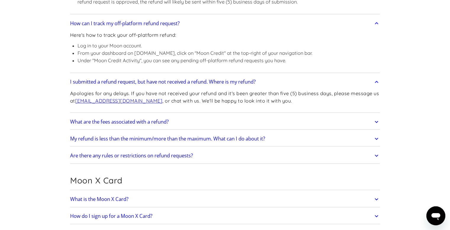
click at [253, 121] on link "What are the fees associated with a refund?" at bounding box center [225, 122] width 310 height 12
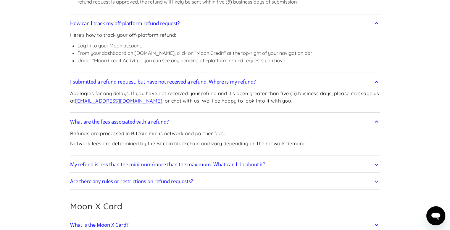
click at [235, 161] on h2 "My refund is less than the minimum/more than the maximum. What can I do about i…" at bounding box center [167, 164] width 195 height 6
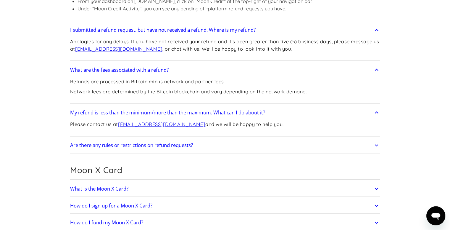
scroll to position [708, 0]
click at [209, 142] on link "Are there any rules or restrictions on refund requests?" at bounding box center [225, 145] width 310 height 12
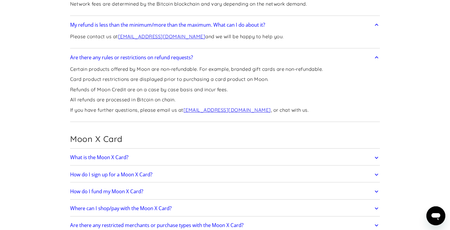
scroll to position [796, 0]
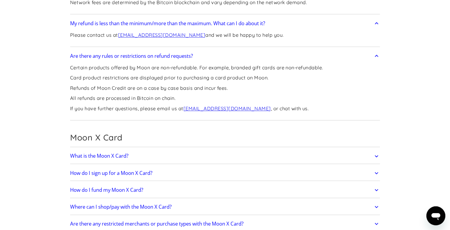
click at [193, 153] on link "What is the Moon X Card?" at bounding box center [225, 156] width 310 height 12
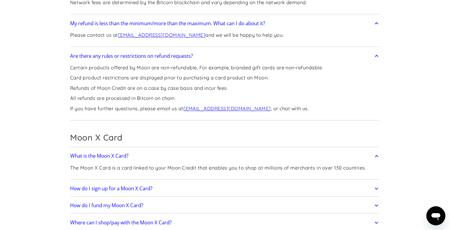
click at [191, 182] on link "How do I sign up for a Moon X Card?" at bounding box center [225, 188] width 310 height 12
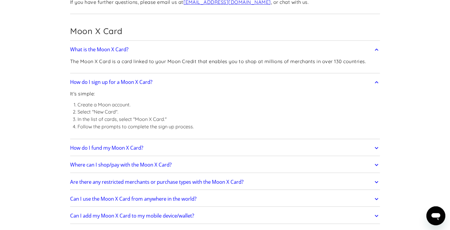
scroll to position [903, 0]
click at [176, 146] on link "How do I fund my Moon X Card?" at bounding box center [225, 147] width 310 height 12
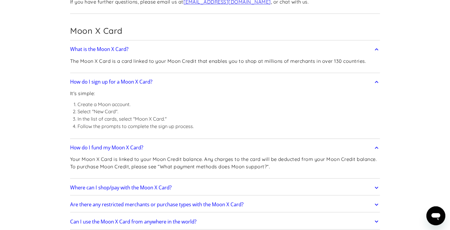
click at [176, 180] on div "Where can I shop/pay with the Moon X Card? You can shop at millions of merchant…" at bounding box center [225, 187] width 310 height 15
click at [179, 187] on link "Where can I shop/pay with the Moon X Card?" at bounding box center [225, 187] width 310 height 12
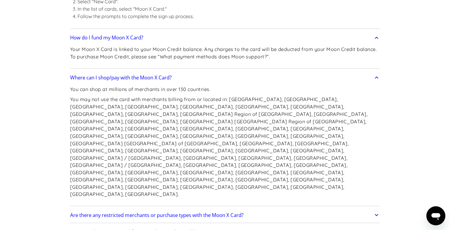
scroll to position [1022, 0]
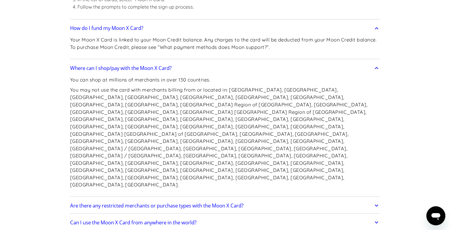
click at [198, 199] on link "Are there any restricted merchants or purchase types with the Moon X Card?" at bounding box center [225, 205] width 310 height 12
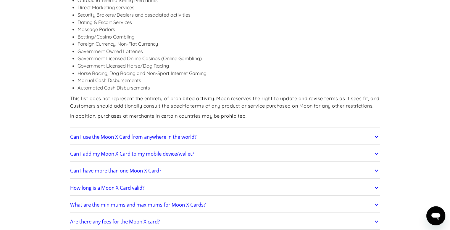
scroll to position [1269, 0]
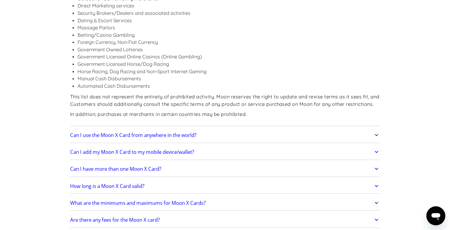
click at [178, 129] on link "Can I use the Moon X Card from anywhere in the world?" at bounding box center [225, 135] width 310 height 12
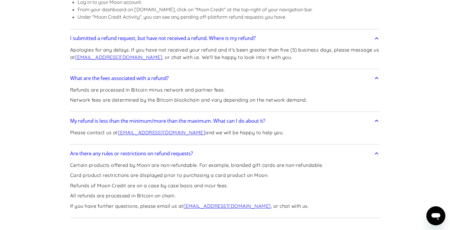
scroll to position [596, 0]
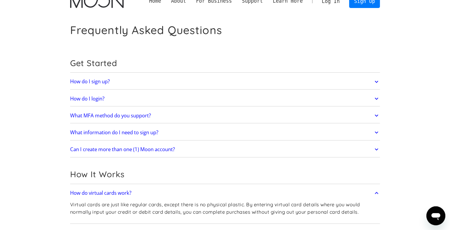
scroll to position [0, 0]
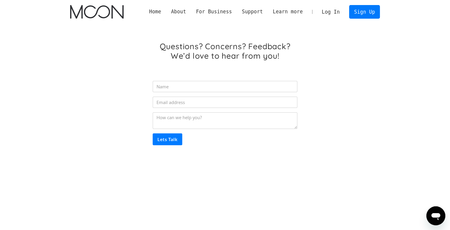
click at [351, 148] on div "Questions? Concerns? Feedback? We’d love to hear from you! Lets Talk Thank you!…" at bounding box center [225, 105] width 310 height 162
click at [195, 87] on input "Email Form" at bounding box center [225, 86] width 145 height 11
type input "Ice"
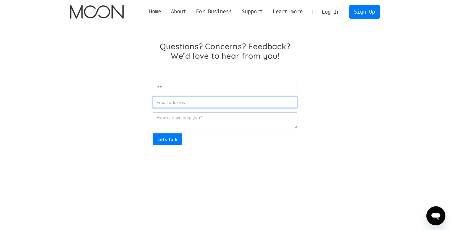
click at [184, 101] on input "Email Form" at bounding box center [225, 102] width 145 height 11
type input "[EMAIL_ADDRESS][DOMAIN_NAME]"
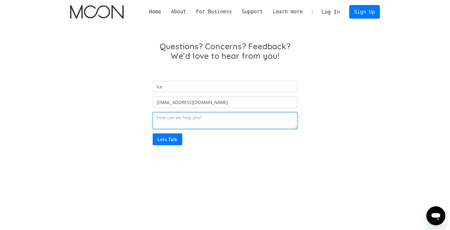
click at [187, 118] on textarea "Email Form" at bounding box center [225, 120] width 145 height 17
type textarea "What is the name I should use for the cardholder details pls"
